Goal: Find specific page/section: Find specific page/section

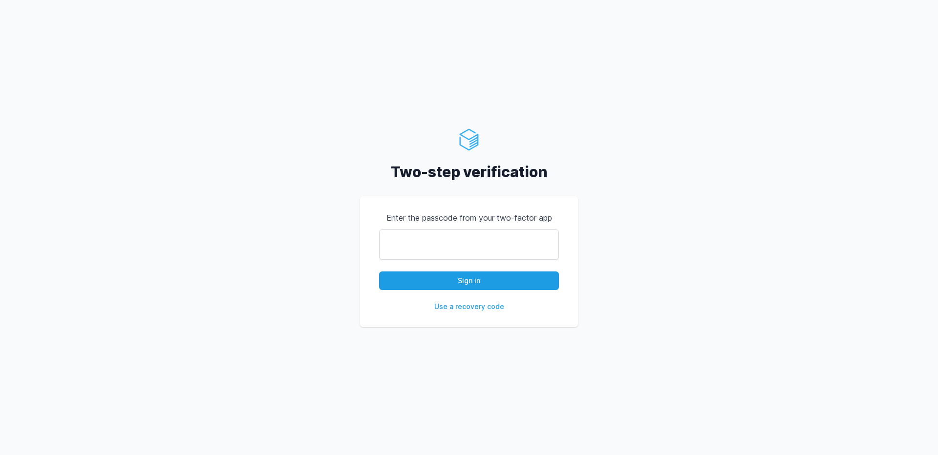
click at [453, 240] on input "text" at bounding box center [469, 245] width 180 height 30
type input "348100"
click at [528, 281] on button "Sign in" at bounding box center [469, 281] width 180 height 19
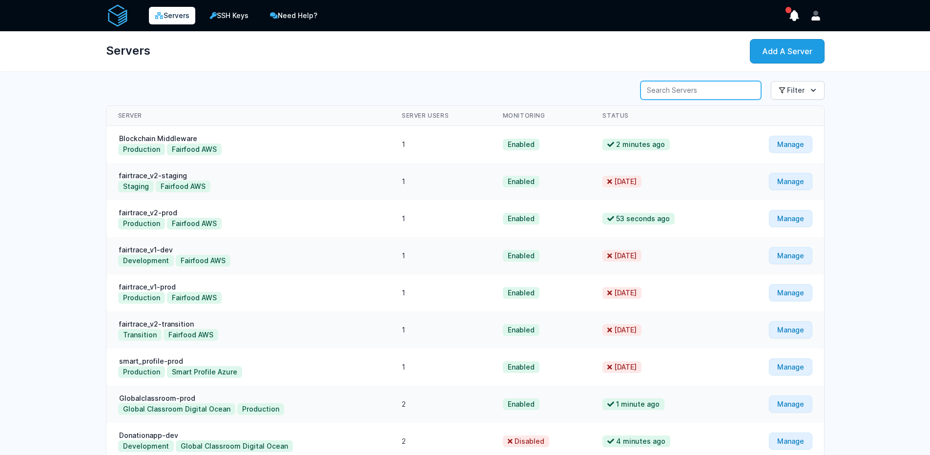
click at [678, 93] on input "Server Search" at bounding box center [701, 90] width 121 height 19
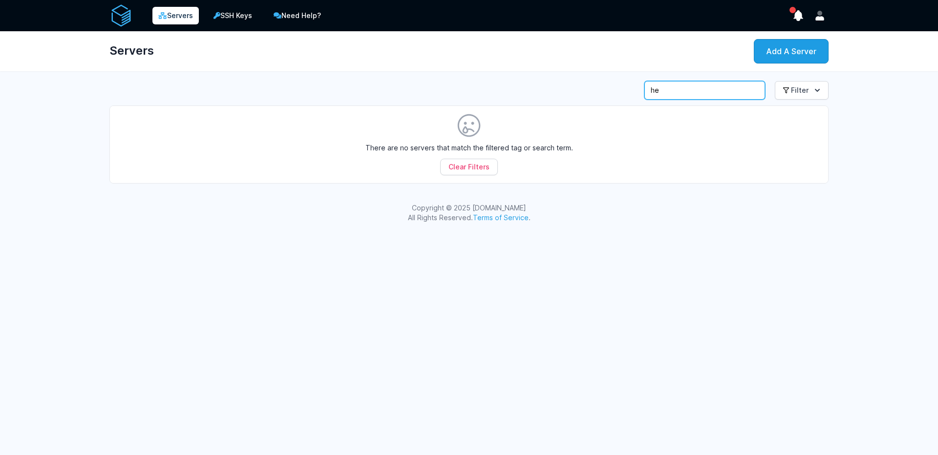
type input "h"
type input "g"
click at [838, 188] on div "Server Search Filter View All Development" at bounding box center [469, 132] width 750 height 110
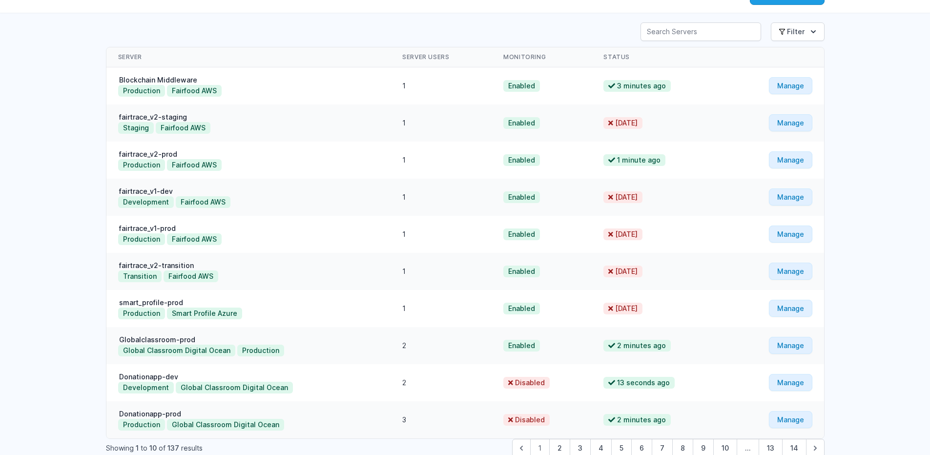
scroll to position [110, 0]
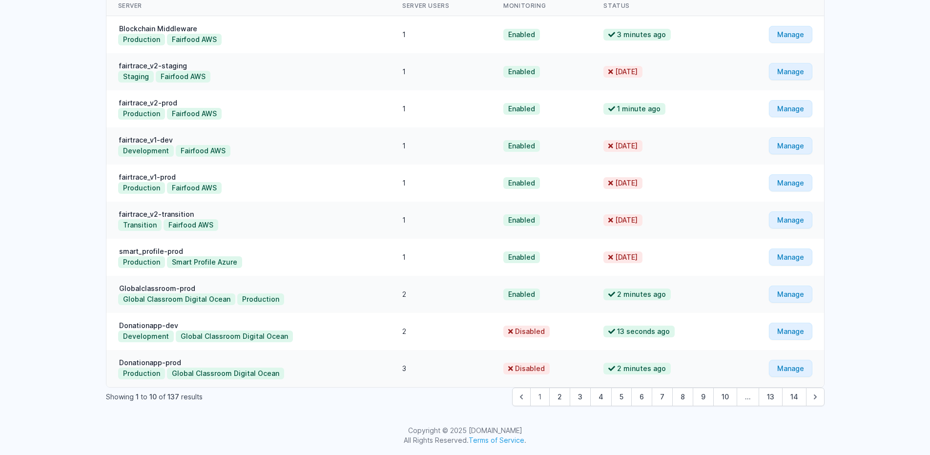
click at [544, 398] on span "1" at bounding box center [540, 397] width 20 height 19
click at [561, 398] on button "2" at bounding box center [559, 397] width 21 height 19
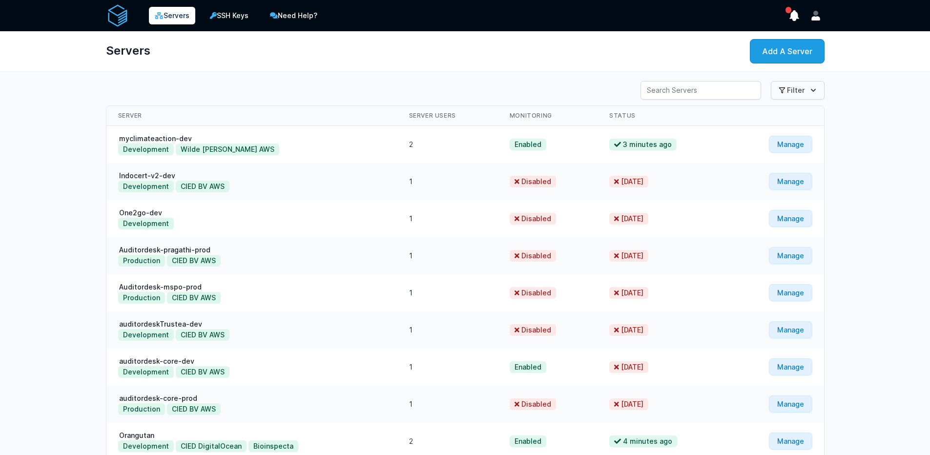
click at [797, 89] on button "Filter" at bounding box center [798, 90] width 54 height 19
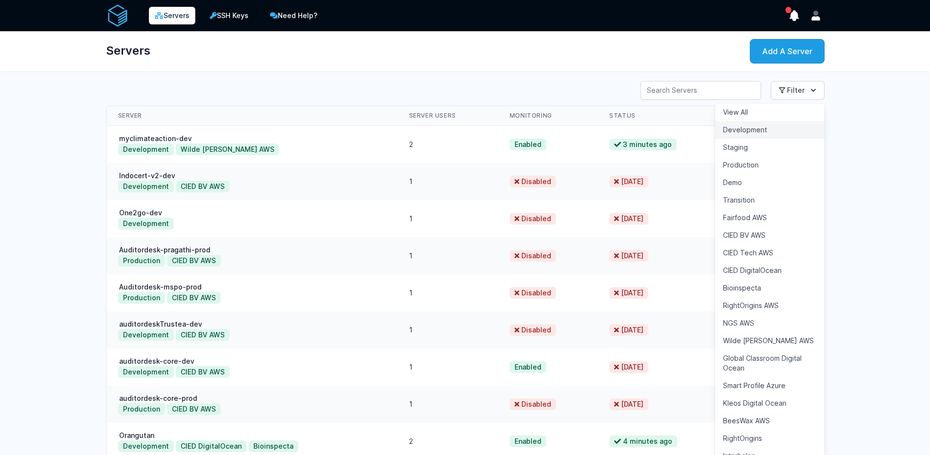
click at [772, 135] on button "Development" at bounding box center [769, 130] width 109 height 18
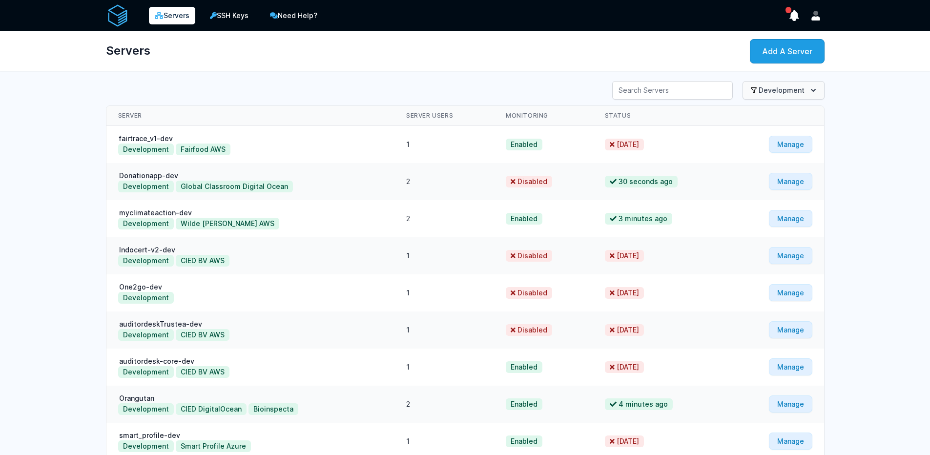
click at [782, 91] on button "Development" at bounding box center [784, 90] width 82 height 19
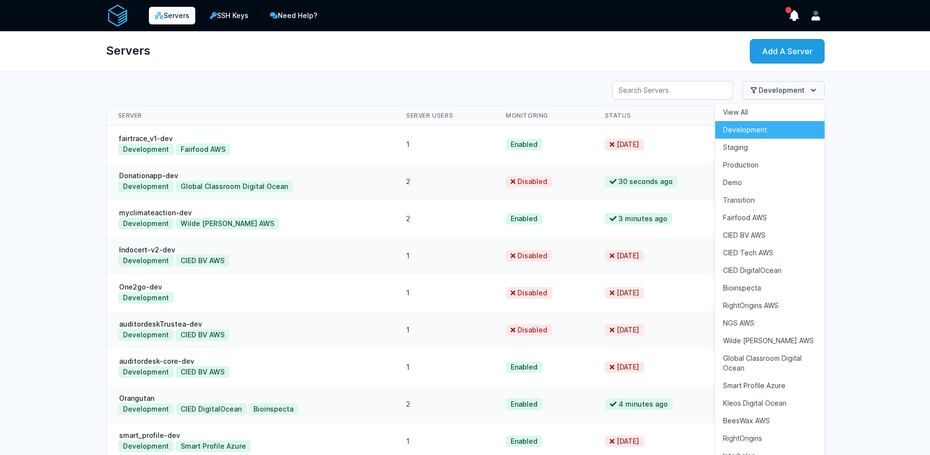
click at [781, 91] on button "Development" at bounding box center [784, 90] width 82 height 19
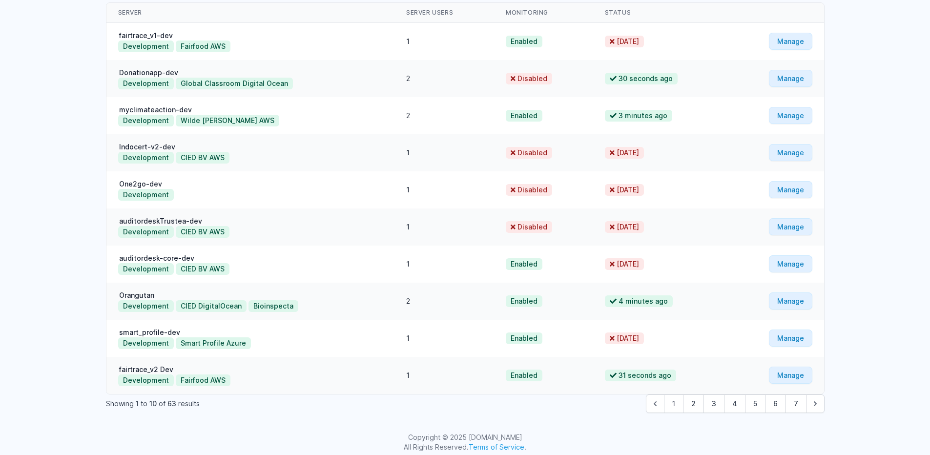
scroll to position [110, 0]
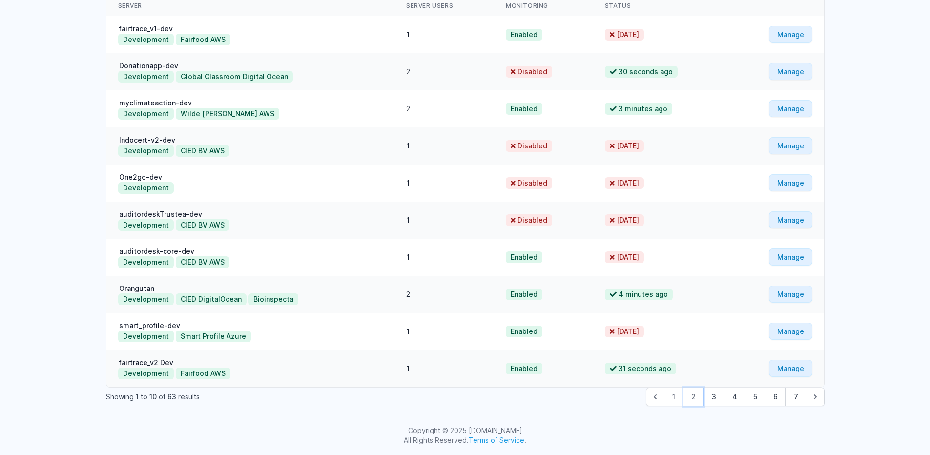
click at [691, 398] on button "2" at bounding box center [693, 397] width 21 height 19
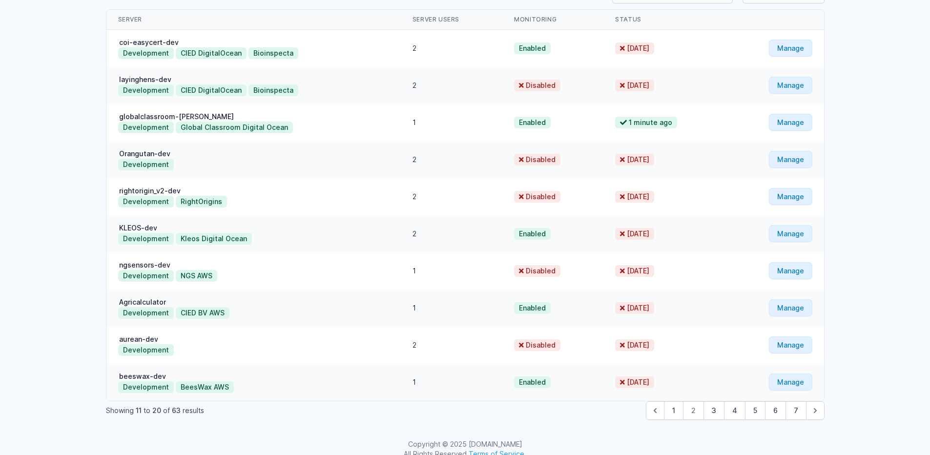
scroll to position [110, 0]
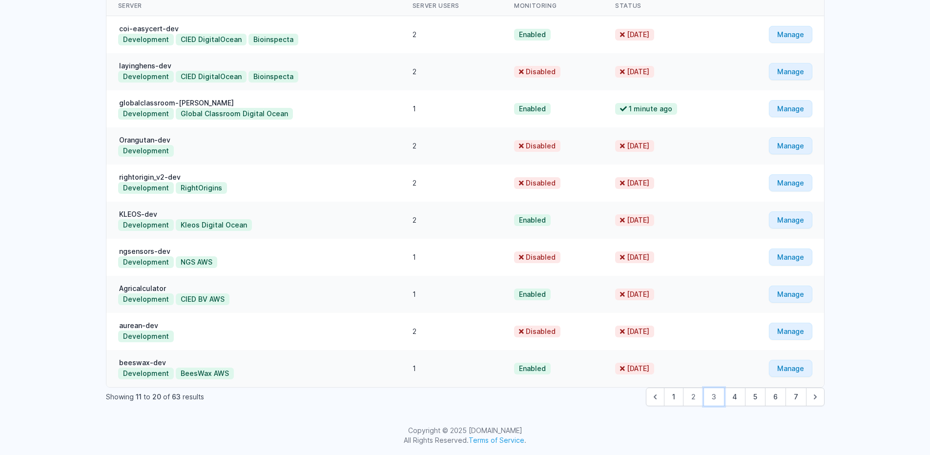
click at [716, 400] on button "3" at bounding box center [714, 397] width 21 height 19
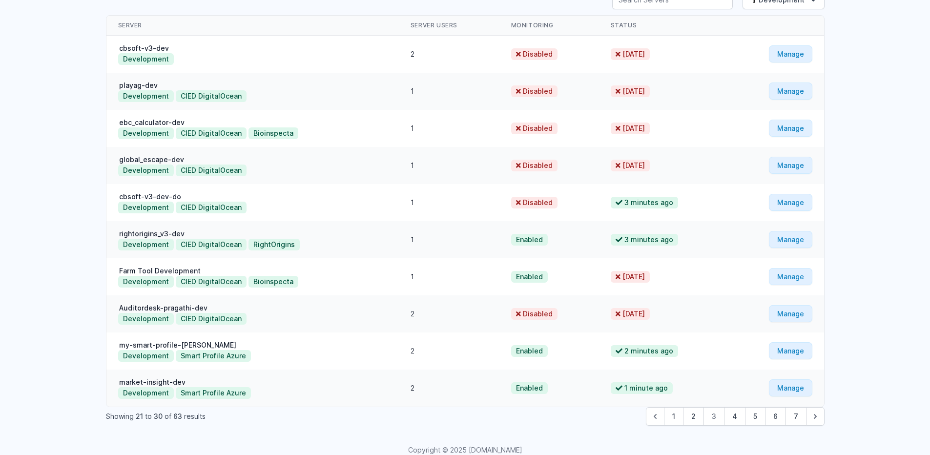
scroll to position [110, 0]
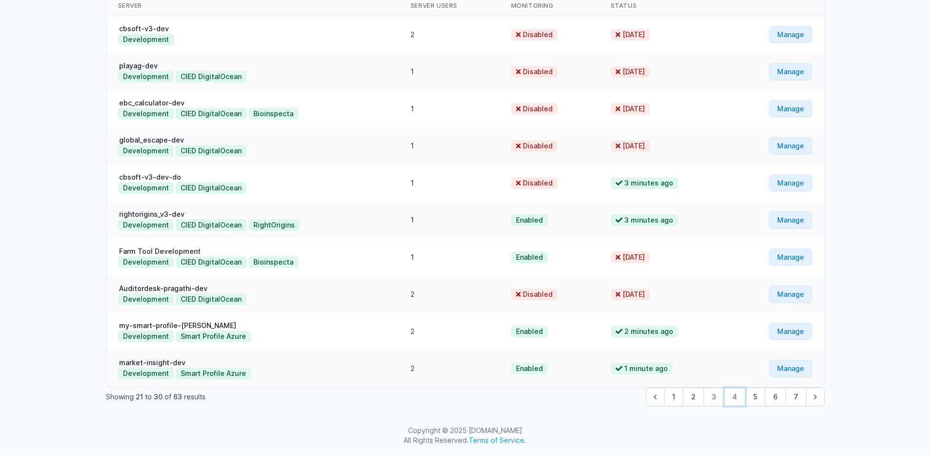
click at [734, 402] on button "4" at bounding box center [734, 397] width 21 height 19
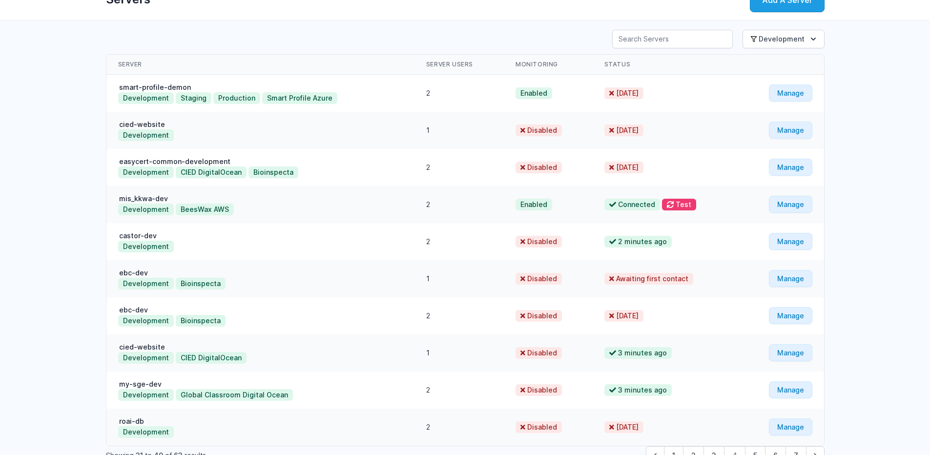
scroll to position [110, 0]
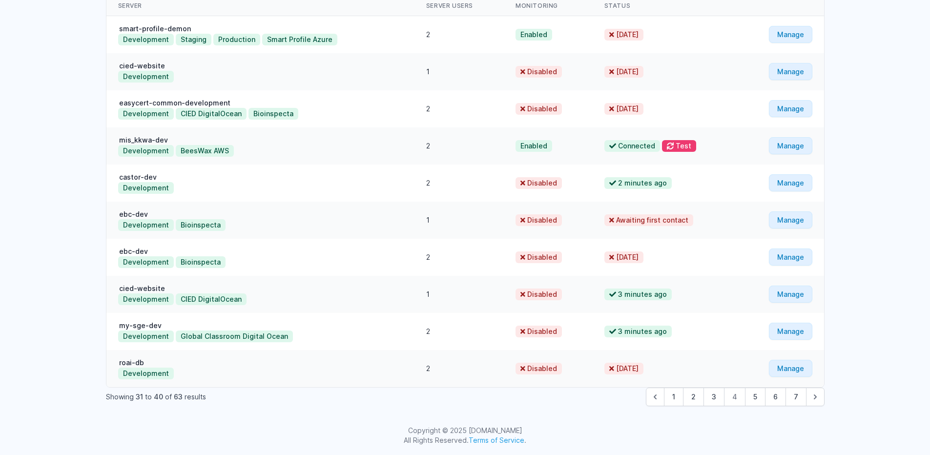
click at [733, 398] on span "4" at bounding box center [734, 397] width 21 height 19
click at [753, 397] on button "5" at bounding box center [755, 397] width 21 height 19
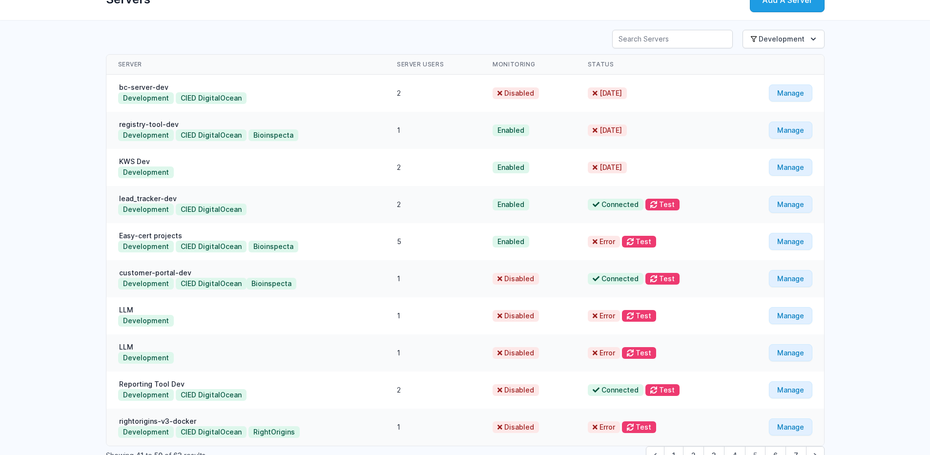
scroll to position [110, 0]
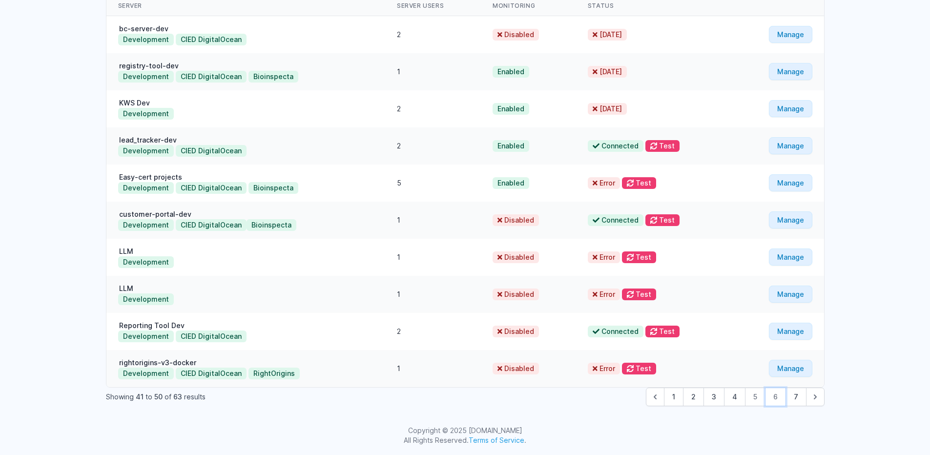
click at [783, 401] on button "6" at bounding box center [775, 397] width 21 height 19
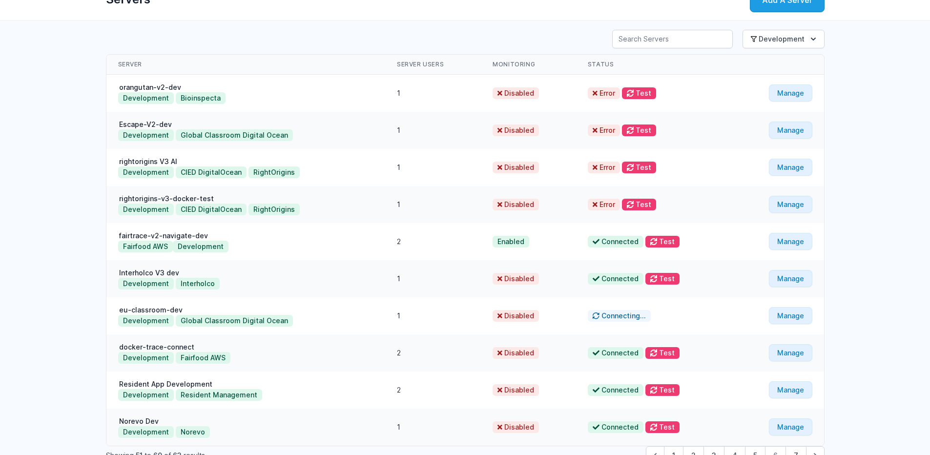
scroll to position [110, 0]
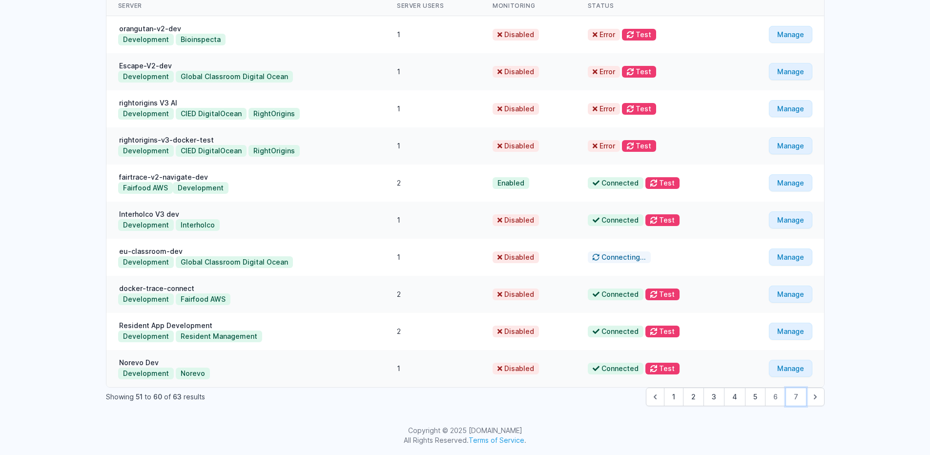
click at [799, 397] on button "7" at bounding box center [796, 397] width 21 height 19
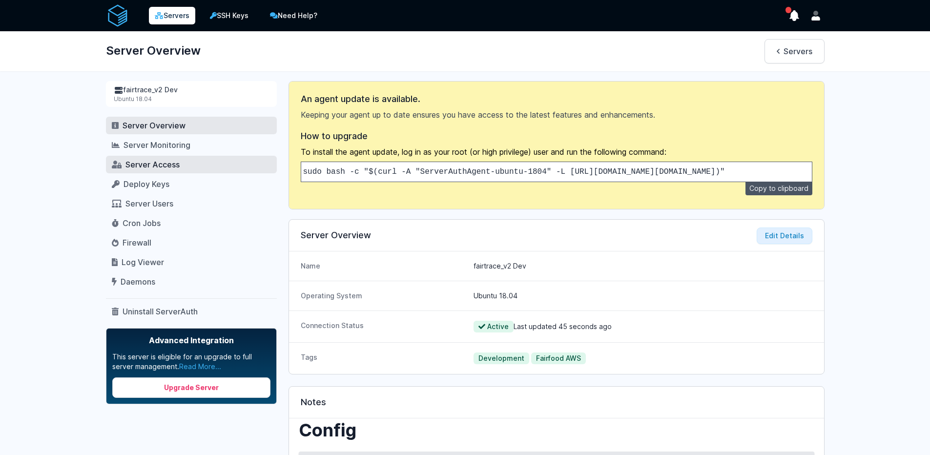
click at [174, 167] on span "Server Access" at bounding box center [153, 165] width 54 height 10
